Goal: Information Seeking & Learning: Learn about a topic

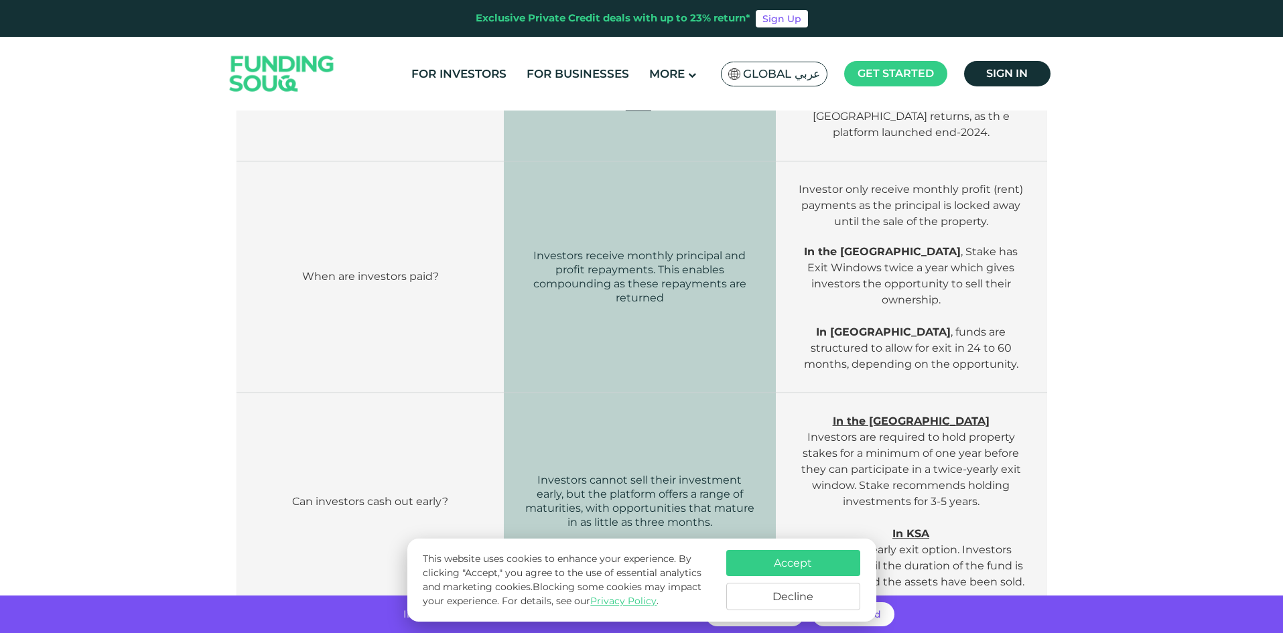
scroll to position [1313, 0]
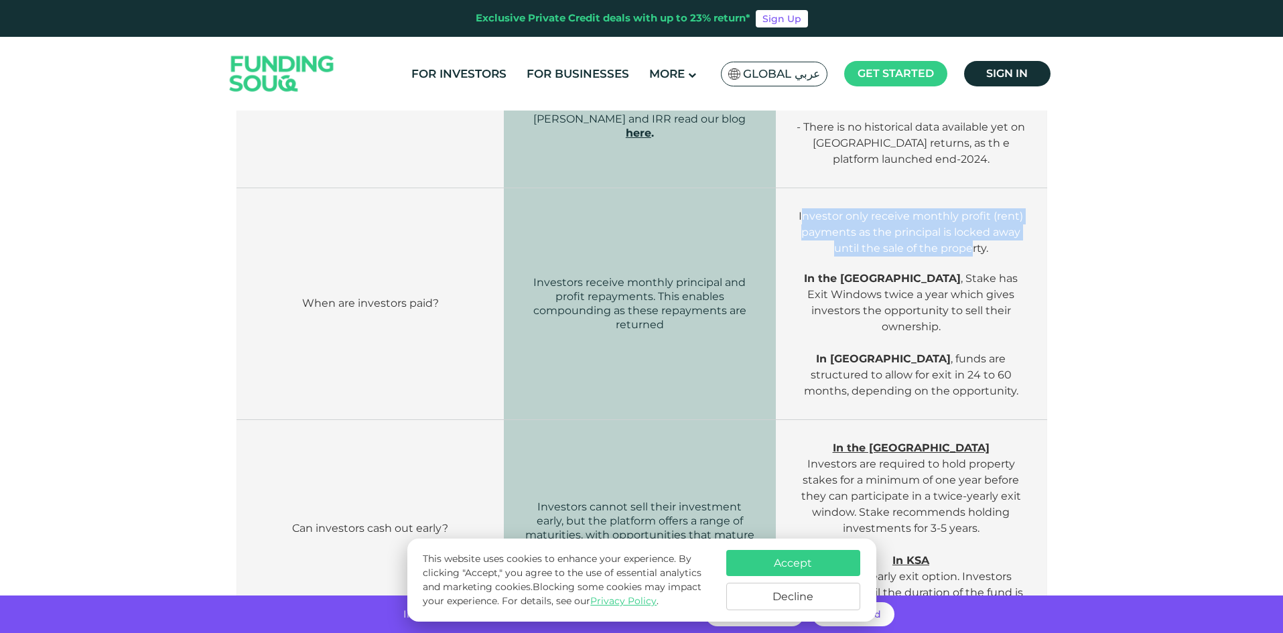
drag, startPoint x: 803, startPoint y: 197, endPoint x: 969, endPoint y: 228, distance: 169.0
click at [969, 228] on span "Investor only receive monthly profit (rent) payments as the principal is locked…" at bounding box center [911, 232] width 224 height 45
click at [947, 230] on span "Investor only receive monthly profit (rent) payments as the principal is locked…" at bounding box center [911, 232] width 224 height 45
drag, startPoint x: 843, startPoint y: 224, endPoint x: 959, endPoint y: 234, distance: 115.7
click at [959, 234] on p "Investor only receive monthly profit (rent) payments as the principal is locked…" at bounding box center [911, 232] width 230 height 48
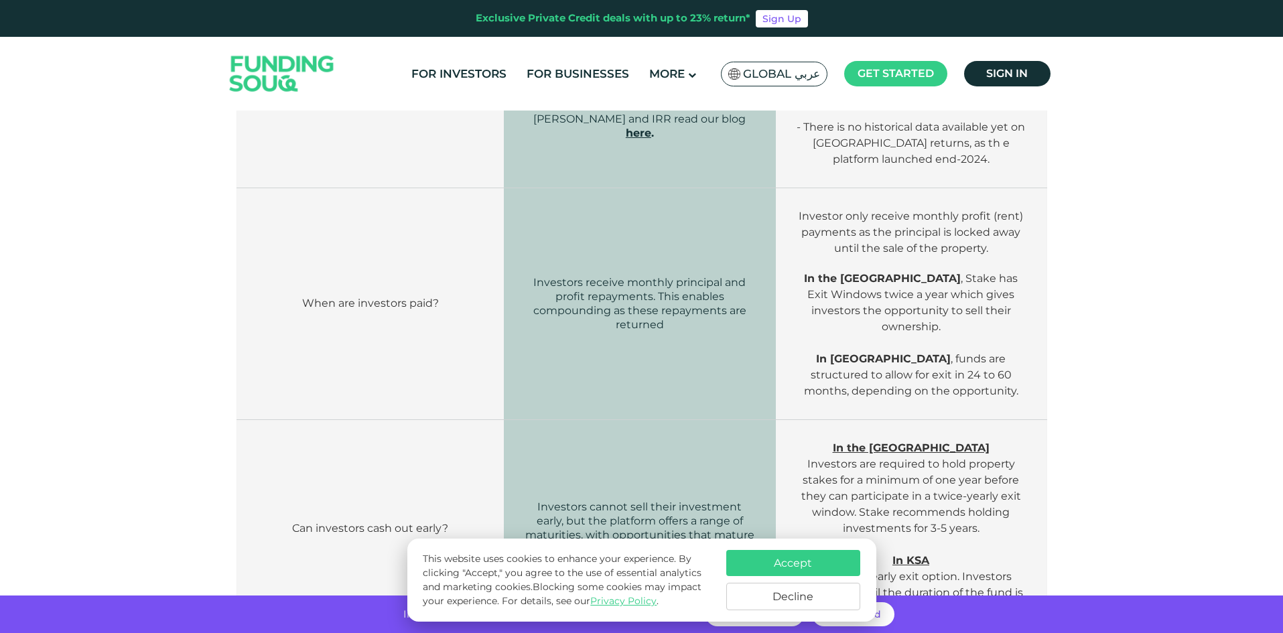
click at [946, 272] on span "In the [GEOGRAPHIC_DATA] , Stake has Exit Windows twice a year which gives inve…" at bounding box center [911, 302] width 214 height 61
drag, startPoint x: 801, startPoint y: 257, endPoint x: 897, endPoint y: 276, distance: 98.3
click at [897, 276] on span "In the [GEOGRAPHIC_DATA] , Stake has Exit Windows twice a year which gives inve…" at bounding box center [911, 302] width 214 height 61
click at [923, 282] on span "In the [GEOGRAPHIC_DATA] , Stake has Exit Windows twice a year which gives inve…" at bounding box center [911, 302] width 214 height 61
click at [894, 305] on p "In the [GEOGRAPHIC_DATA] , Stake has Exit Windows twice a year which gives inve…" at bounding box center [911, 311] width 230 height 80
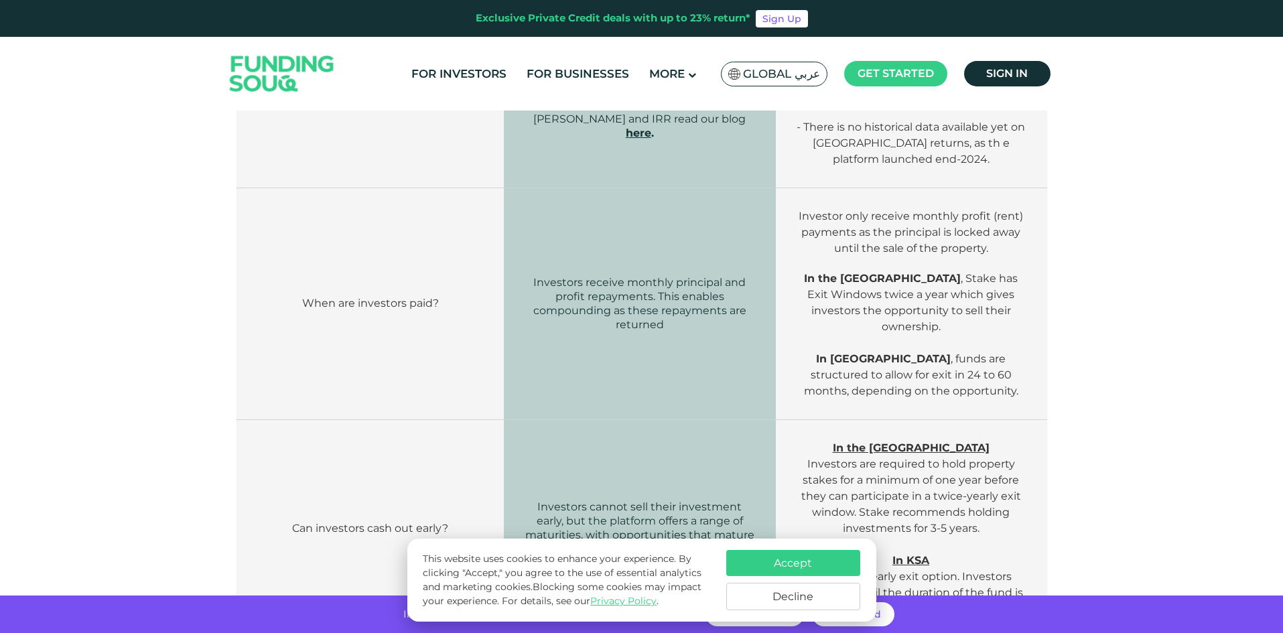
click at [899, 352] on span "In [GEOGRAPHIC_DATA] , funds are structured to allow for exit in 24 to 60 month…" at bounding box center [911, 374] width 214 height 45
click at [1040, 373] on td "Investor only receive monthly profit (rent) payments as the principal is locked…" at bounding box center [911, 304] width 271 height 232
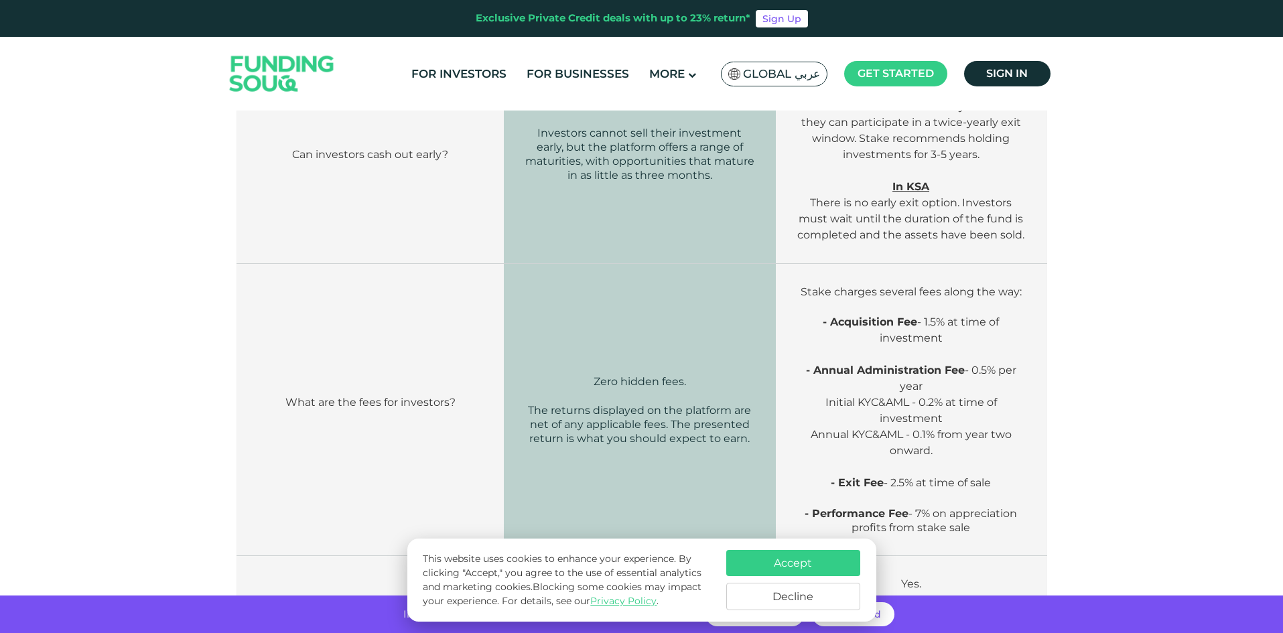
scroll to position [1688, 0]
click at [939, 506] on p "- Performance Fee - 7% on appreciation profits from stake sale" at bounding box center [911, 520] width 230 height 28
click at [954, 506] on p "- Performance Fee - 7% on appreciation profits from stake sale" at bounding box center [911, 520] width 230 height 28
click at [954, 506] on span "- Performance Fee - 7% on appreciation profits from stake sale" at bounding box center [911, 519] width 212 height 27
drag, startPoint x: 928, startPoint y: 481, endPoint x: 1010, endPoint y: 503, distance: 84.0
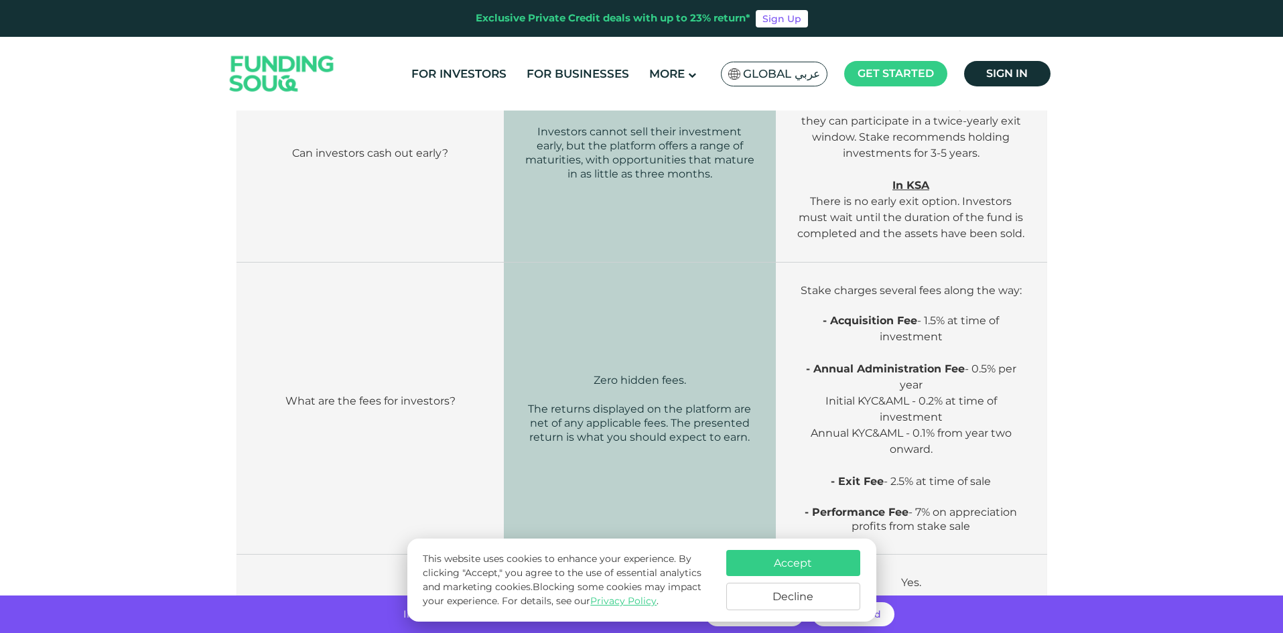
click at [1010, 503] on td "Stake charges several fees along the way: - Acquisition Fee - 1.5% at time of i…" at bounding box center [911, 409] width 271 height 292
